Goal: Find specific page/section: Find specific page/section

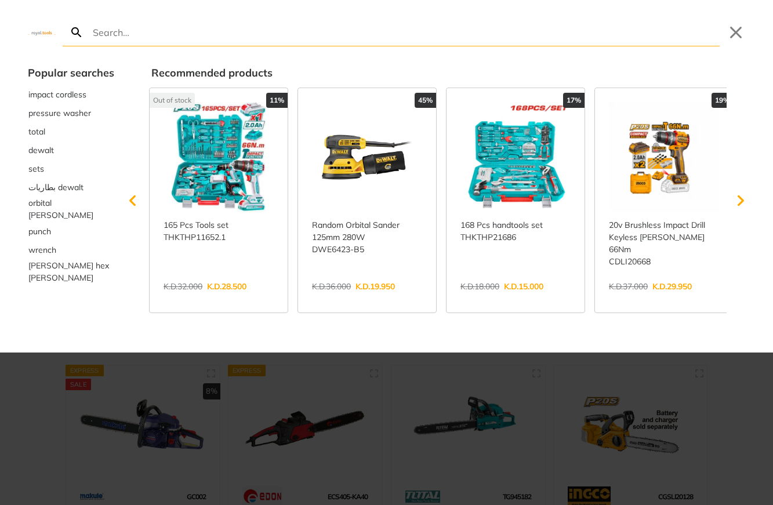
click at [365, 39] on input "Search" at bounding box center [404, 32] width 629 height 27
type input "ad"
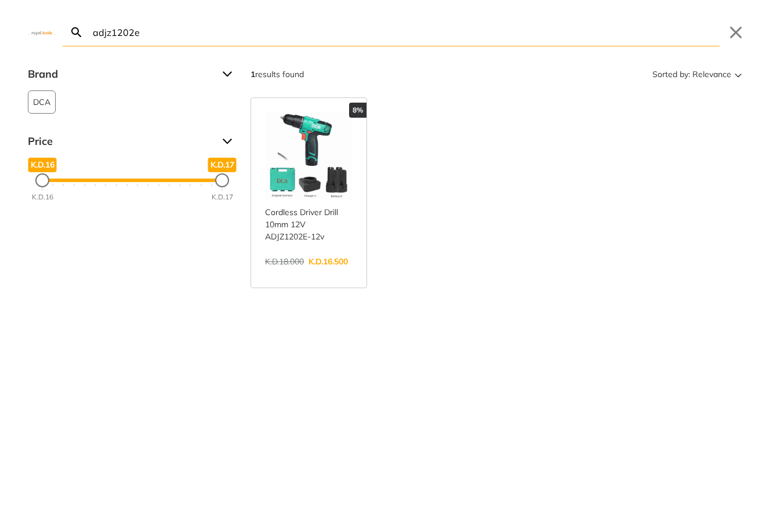
click at [498, 31] on input "adjz1202e" at bounding box center [404, 32] width 629 height 27
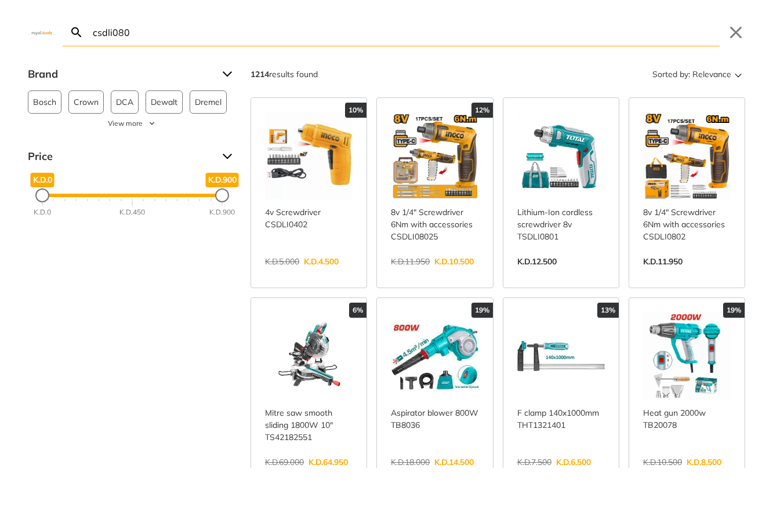
click at [355, 33] on input "csdli080" at bounding box center [404, 32] width 629 height 27
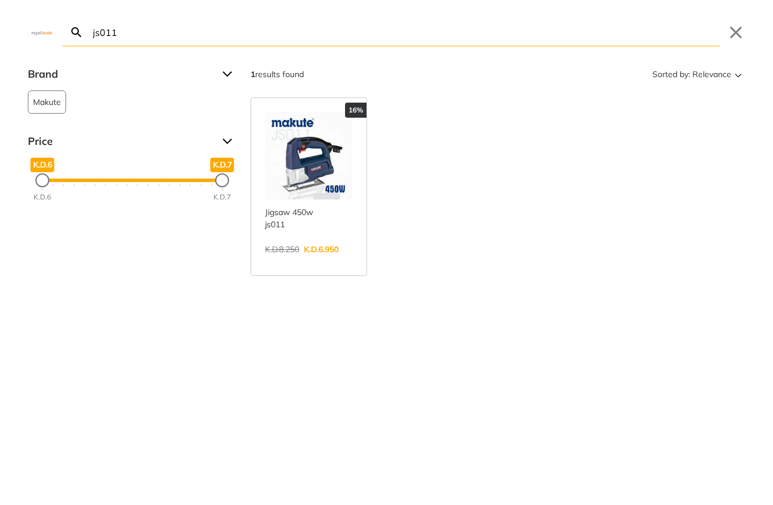
type input "js011"
